Goal: Transaction & Acquisition: Book appointment/travel/reservation

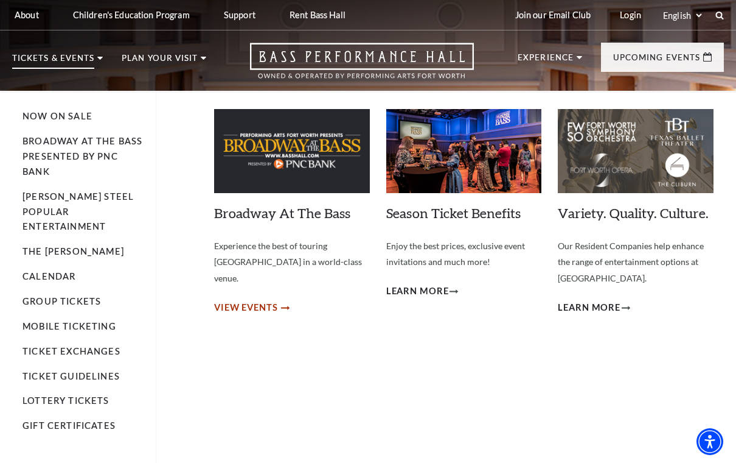
click at [279, 300] on link "View Events" at bounding box center [251, 307] width 74 height 15
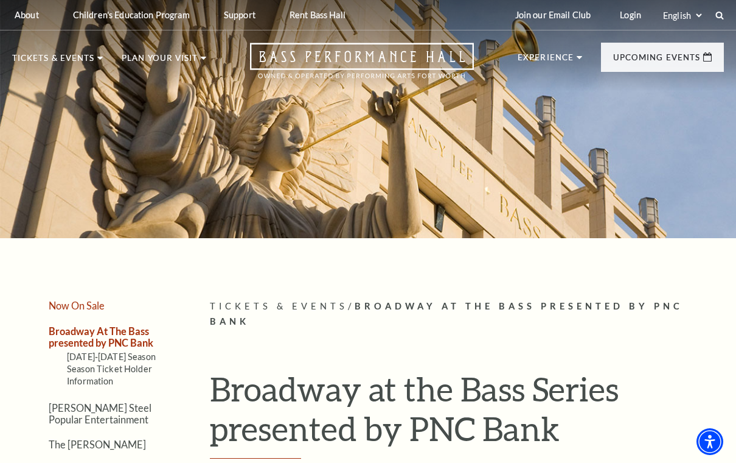
click at [84, 307] on link "Now On Sale" at bounding box center [77, 305] width 56 height 12
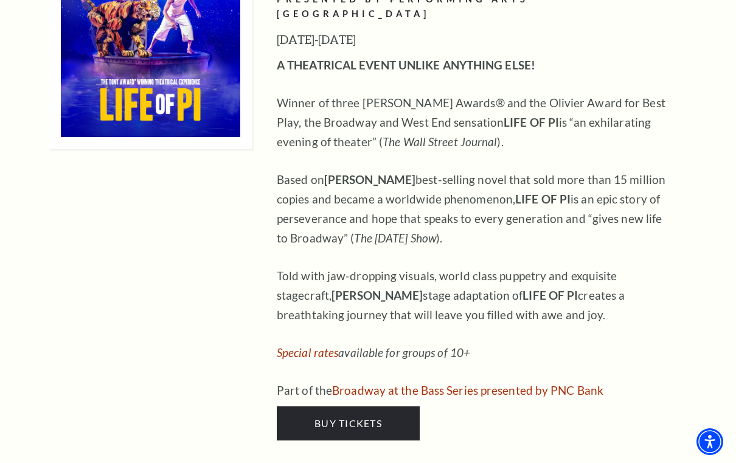
scroll to position [1231, 0]
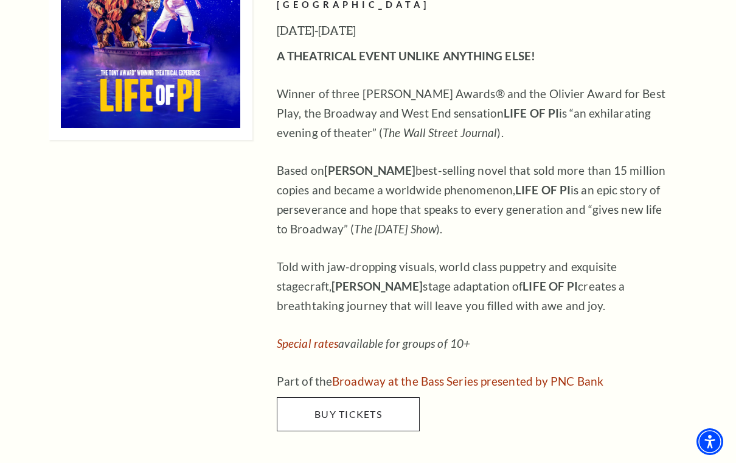
click at [314, 397] on link "Buy Tickets" at bounding box center [348, 414] width 143 height 34
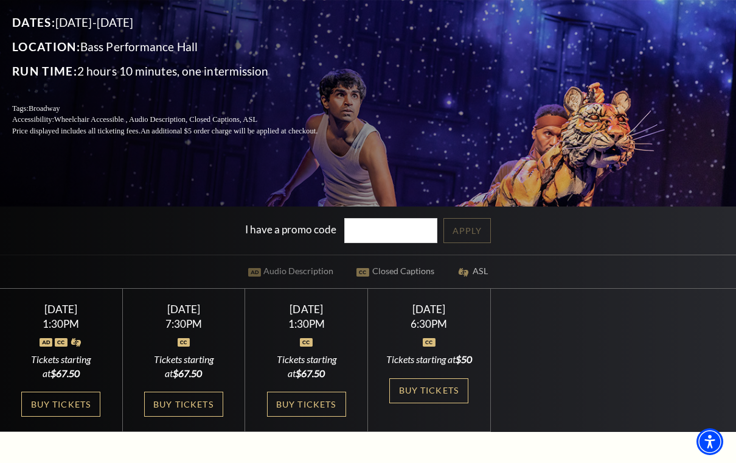
scroll to position [208, 0]
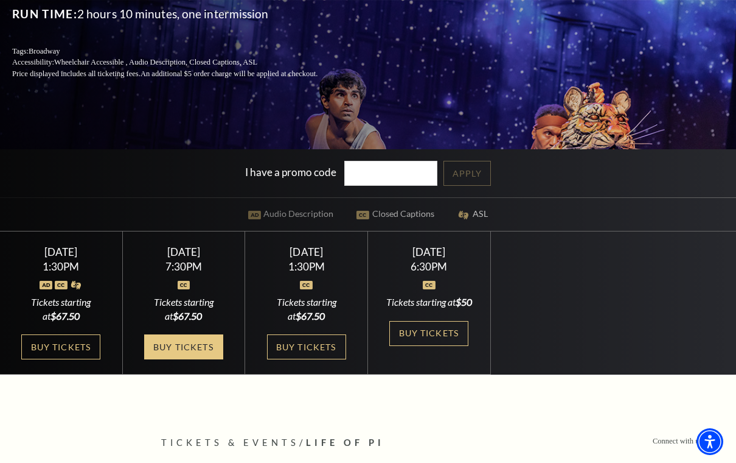
click at [177, 359] on link "Buy Tickets" at bounding box center [183, 346] width 79 height 25
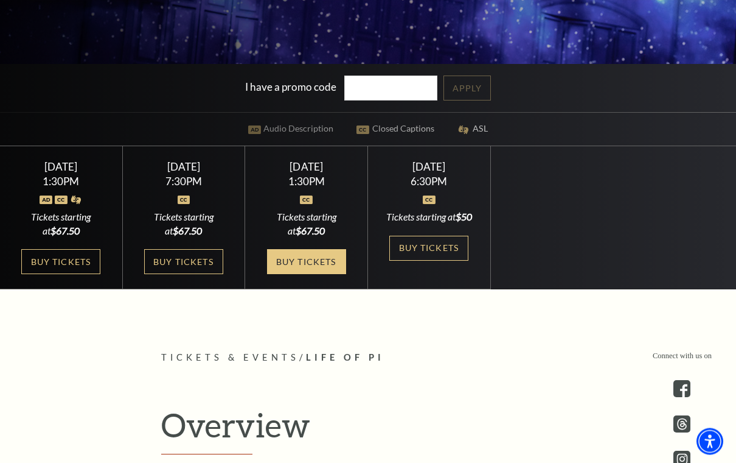
scroll to position [293, 0]
click at [332, 274] on link "Buy Tickets" at bounding box center [306, 261] width 79 height 25
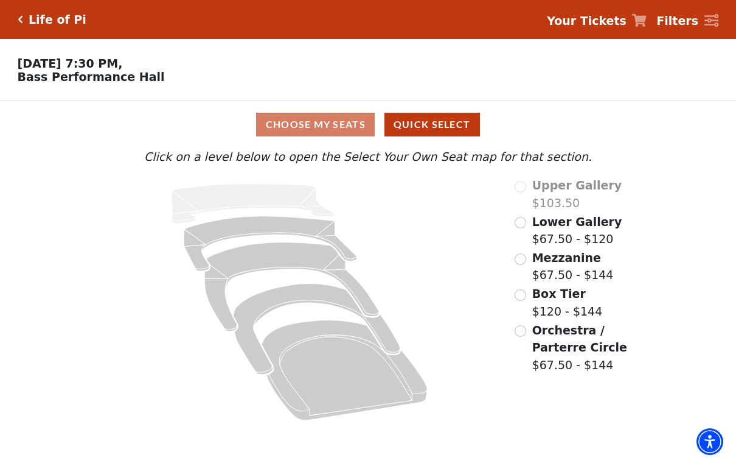
click at [523, 225] on input "Lower Gallery$67.50 - $120\a" at bounding box center [521, 223] width 12 height 12
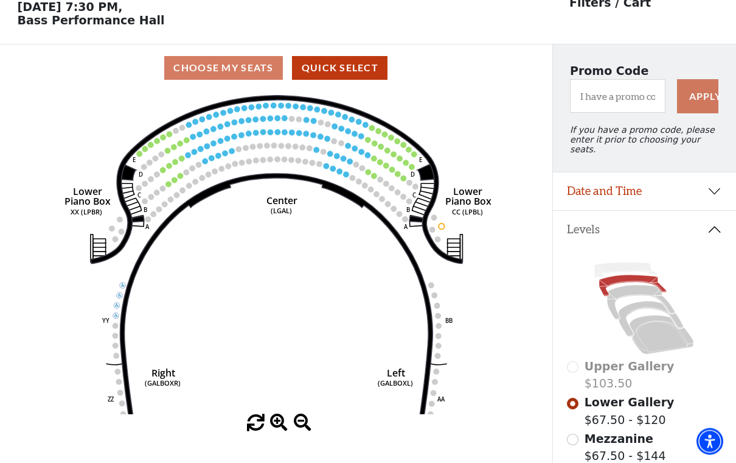
scroll to position [57, 0]
